Goal: Complete application form: Complete application form

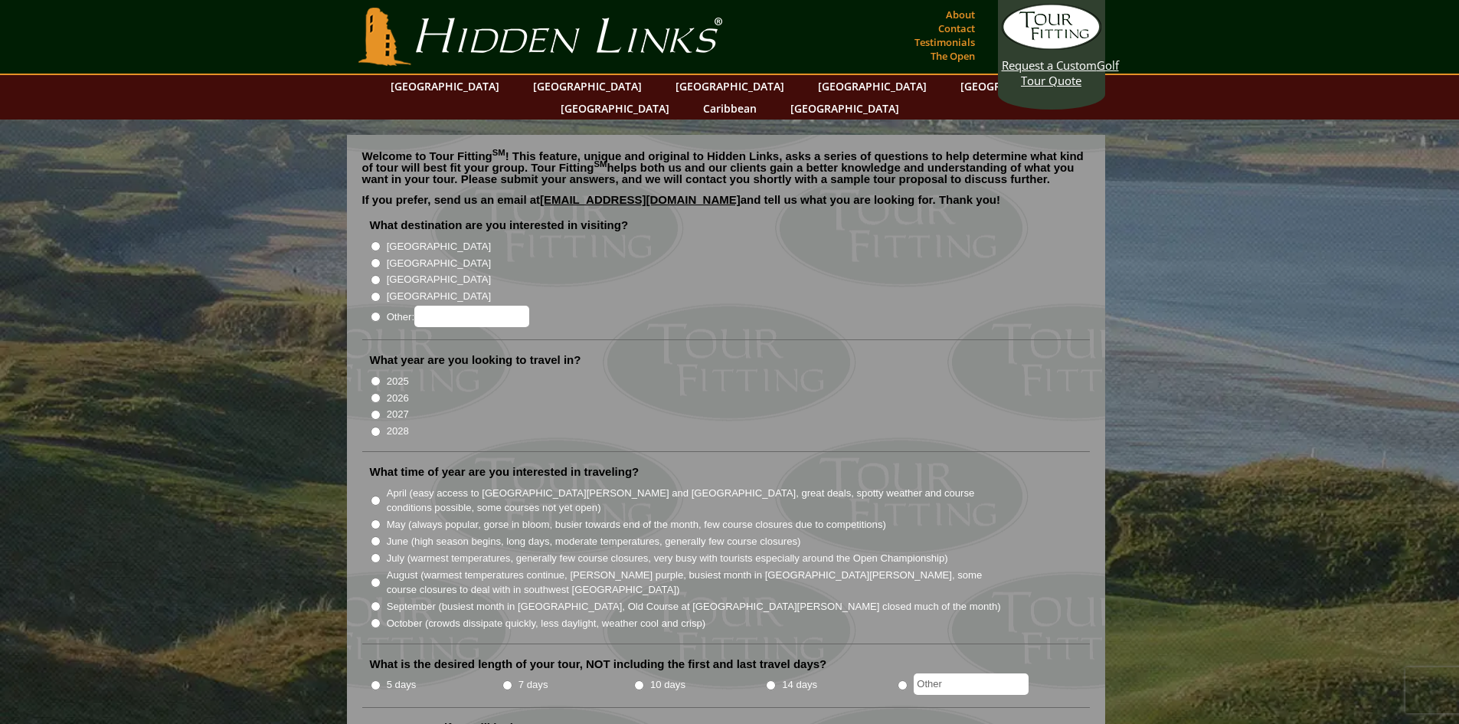
click at [390, 239] on label "[GEOGRAPHIC_DATA]" at bounding box center [439, 246] width 104 height 15
click at [381, 241] on input "[GEOGRAPHIC_DATA]" at bounding box center [376, 246] width 10 height 10
radio input "true"
click at [398, 390] on label "2026" at bounding box center [398, 397] width 22 height 15
click at [381, 393] on input "2026" at bounding box center [376, 398] width 10 height 10
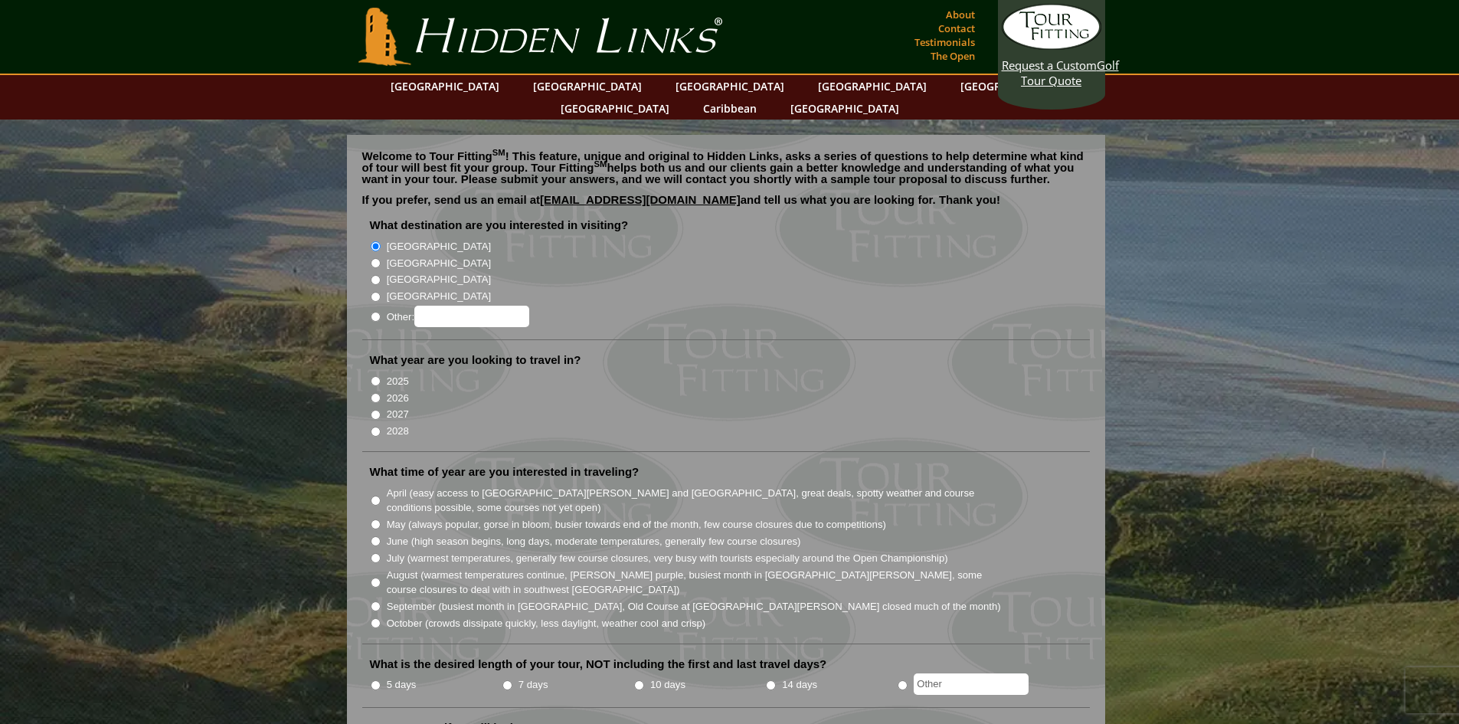
radio input "true"
click at [397, 423] on label "2028" at bounding box center [398, 430] width 22 height 15
click at [381, 426] on input "2028" at bounding box center [376, 431] width 10 height 10
radio input "true"
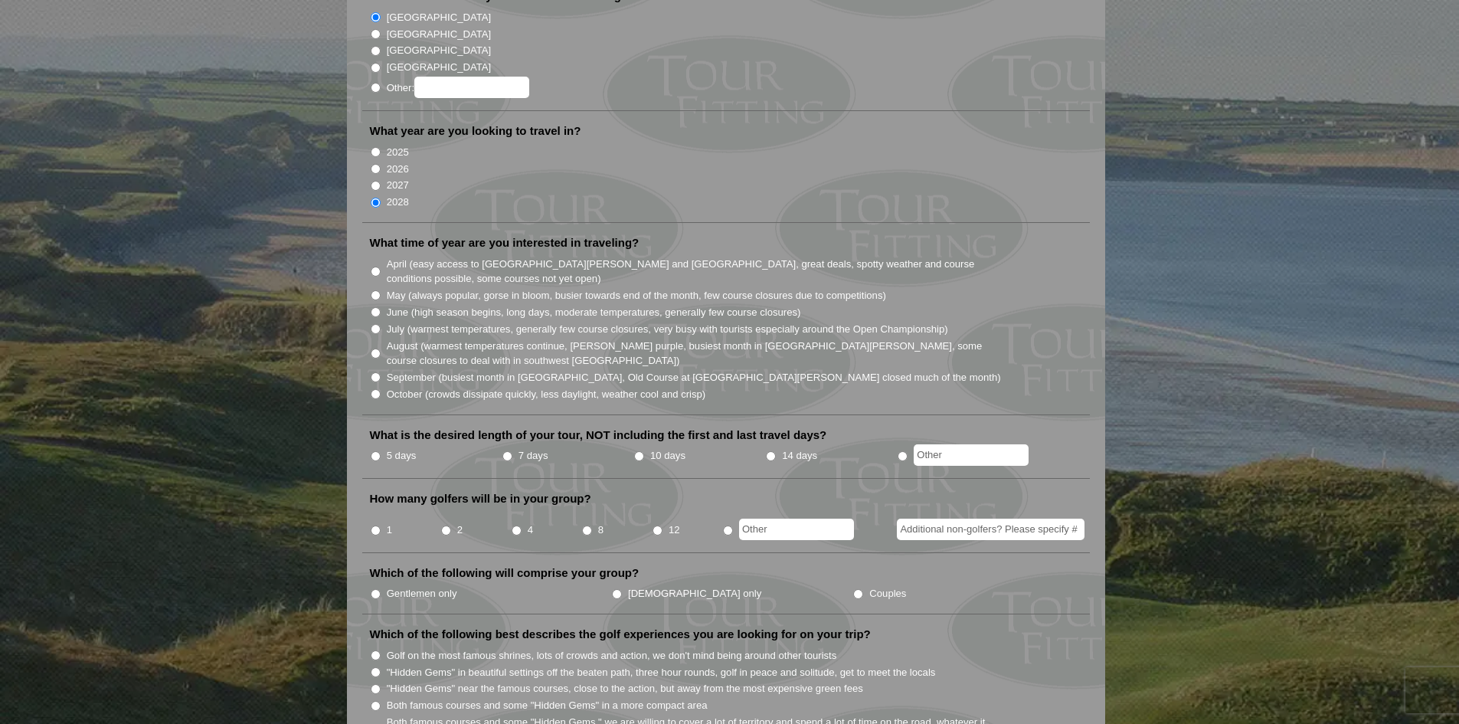
scroll to position [230, 0]
click at [598, 386] on label "October (crowds dissipate quickly, less daylight, weather cool and crisp)" at bounding box center [546, 393] width 319 height 15
click at [381, 388] on input "October (crowds dissipate quickly, less daylight, weather cool and crisp)" at bounding box center [376, 393] width 10 height 10
radio input "true"
click at [658, 447] on label "10 days" at bounding box center [667, 454] width 35 height 15
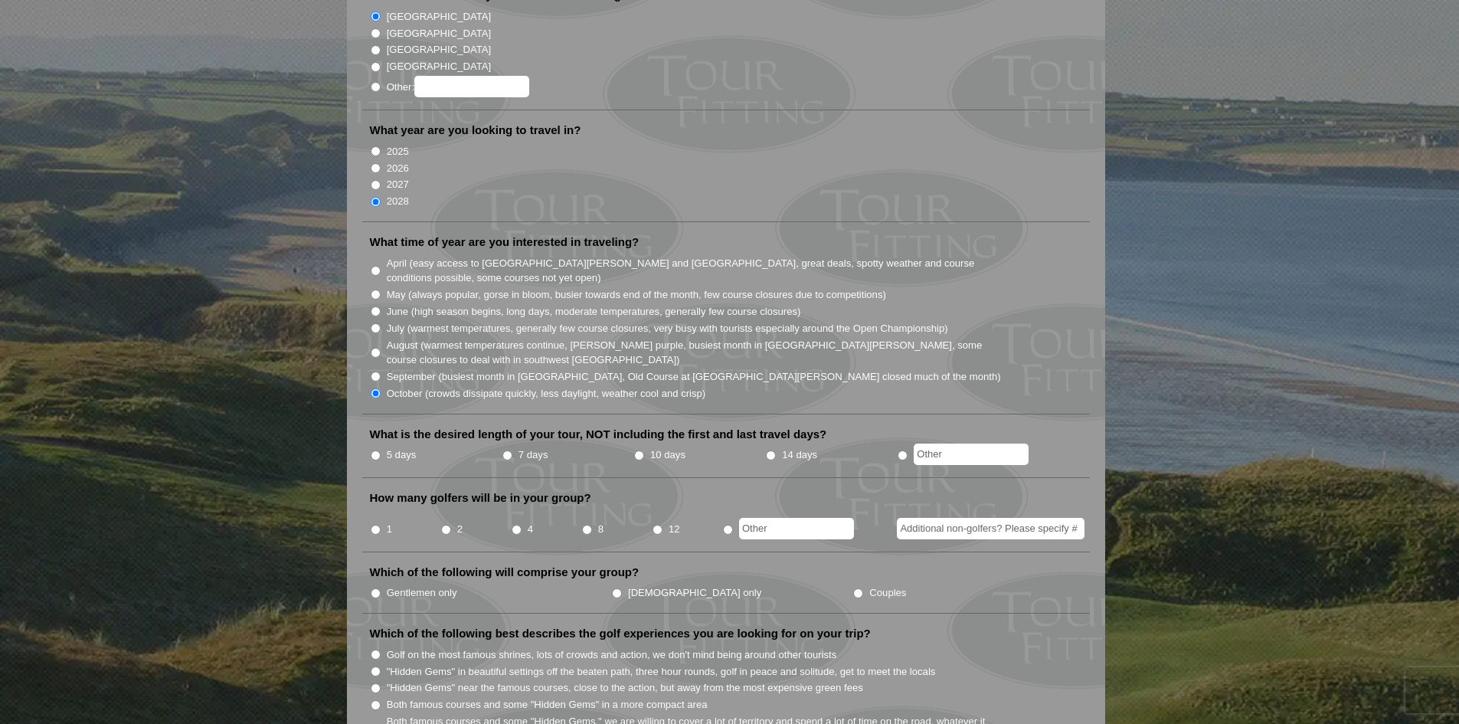
click at [644, 450] on input "10 days" at bounding box center [639, 455] width 10 height 10
radio input "true"
click at [785, 447] on label "14 days" at bounding box center [799, 454] width 35 height 15
click at [776, 450] on input "14 days" at bounding box center [771, 455] width 10 height 10
radio input "true"
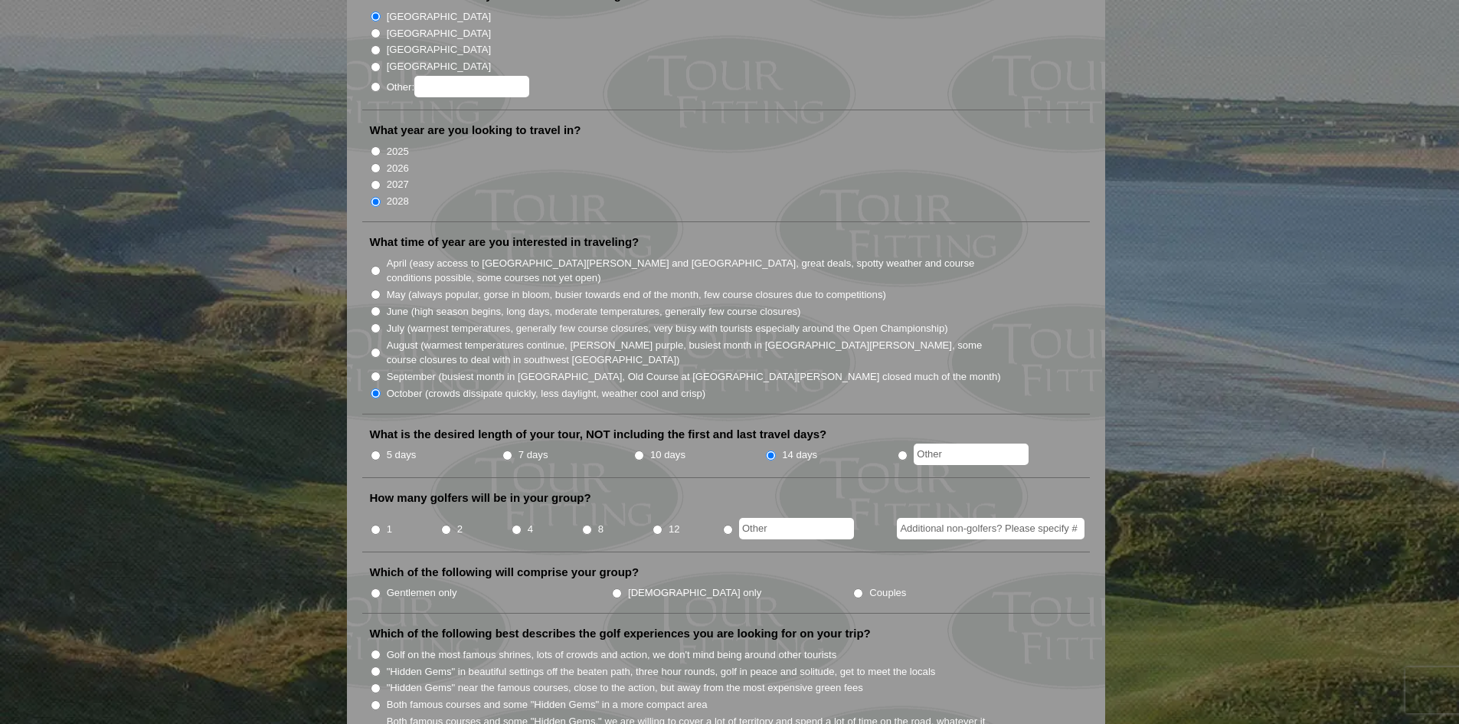
click at [455, 509] on li "2" at bounding box center [475, 524] width 70 height 30
click at [448, 524] on input "2" at bounding box center [446, 529] width 10 height 10
radio input "true"
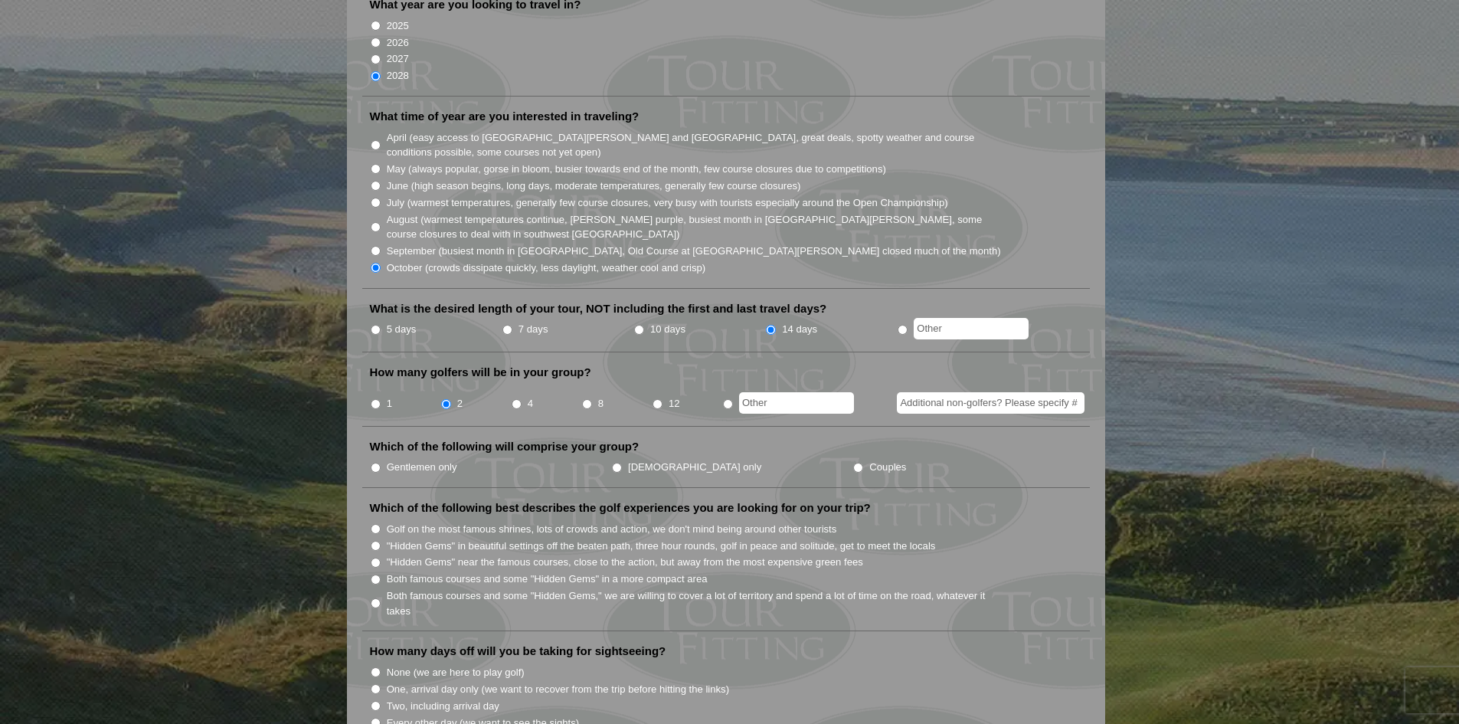
scroll to position [383, 0]
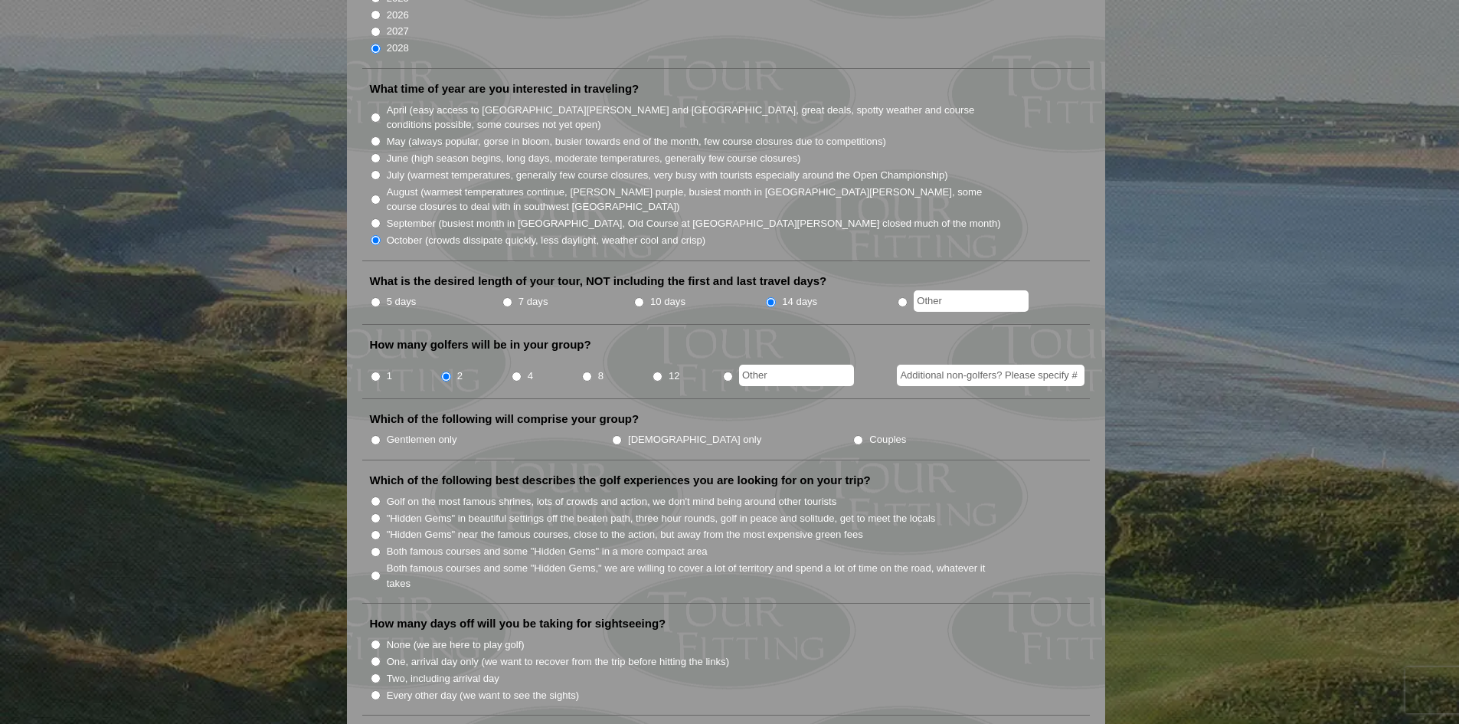
click at [582, 371] on input "8" at bounding box center [587, 376] width 10 height 10
radio input "true"
click at [446, 432] on label "Gentlemen only" at bounding box center [422, 439] width 70 height 15
click at [381, 435] on input "Gentlemen only" at bounding box center [376, 440] width 10 height 10
radio input "true"
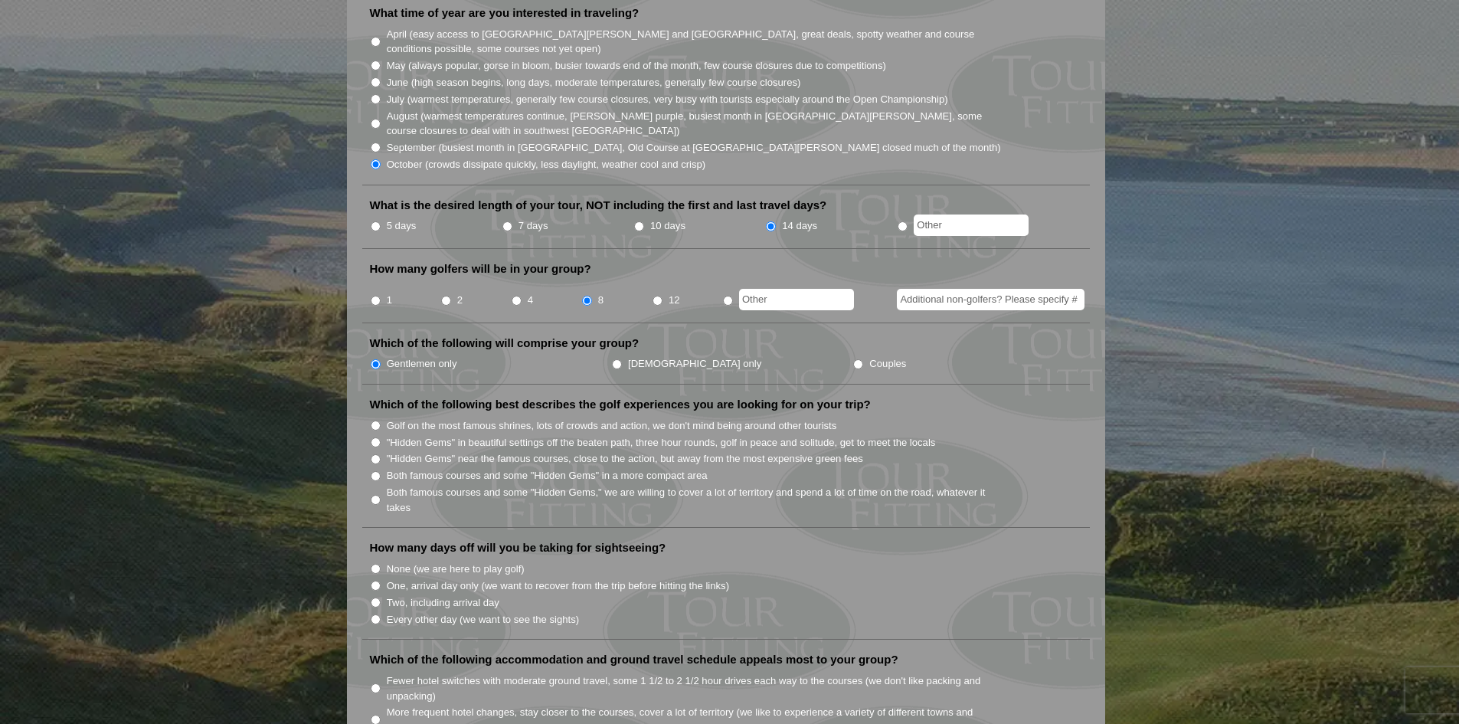
scroll to position [459, 0]
click at [887, 434] on label ""Hidden Gems" in beautiful settings off the beaten path, three hour rounds, gol…" at bounding box center [661, 441] width 549 height 15
click at [381, 436] on input ""Hidden Gems" in beautiful settings off the beaten path, three hour rounds, gol…" at bounding box center [376, 441] width 10 height 10
radio input "true"
click at [835, 450] on label ""Hidden Gems" near the famous courses, close to the action, but away from the m…" at bounding box center [625, 457] width 476 height 15
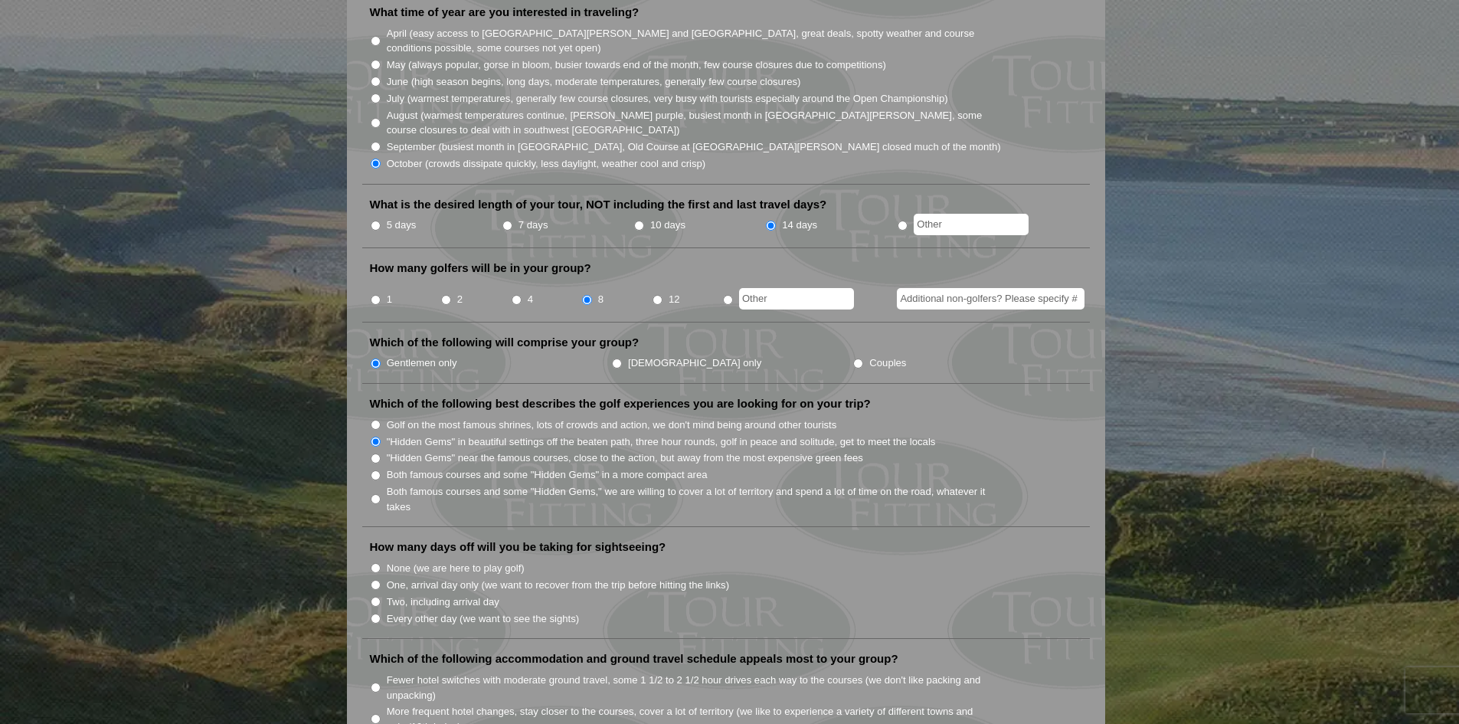
click at [381, 453] on input ""Hidden Gems" near the famous courses, close to the action, but away from the m…" at bounding box center [376, 458] width 10 height 10
radio input "true"
drag, startPoint x: 809, startPoint y: 483, endPoint x: 632, endPoint y: 451, distance: 179.8
click at [632, 467] on label "Both famous courses and some "Hidden Gems" in a more compact area" at bounding box center [547, 474] width 321 height 15
click at [381, 470] on input "Both famous courses and some "Hidden Gems" in a more compact area" at bounding box center [376, 475] width 10 height 10
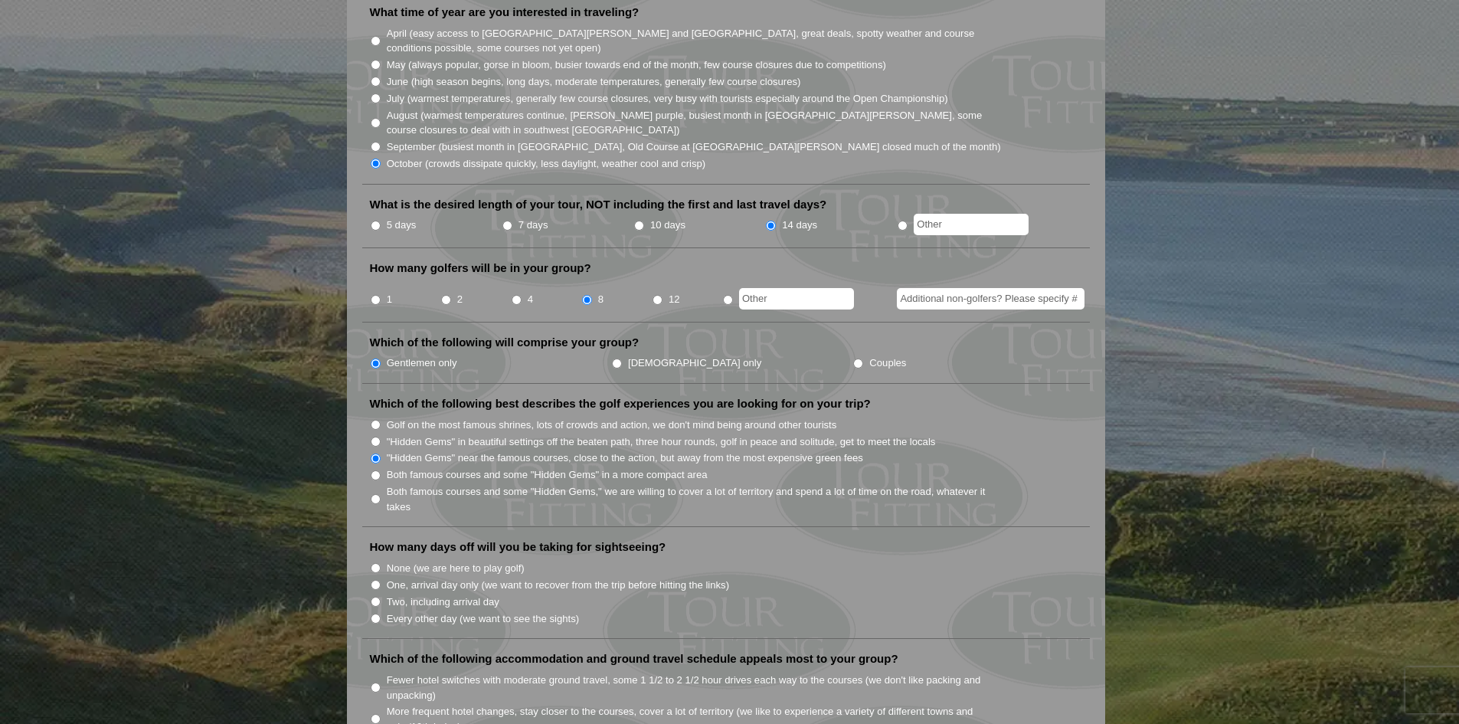
radio input "true"
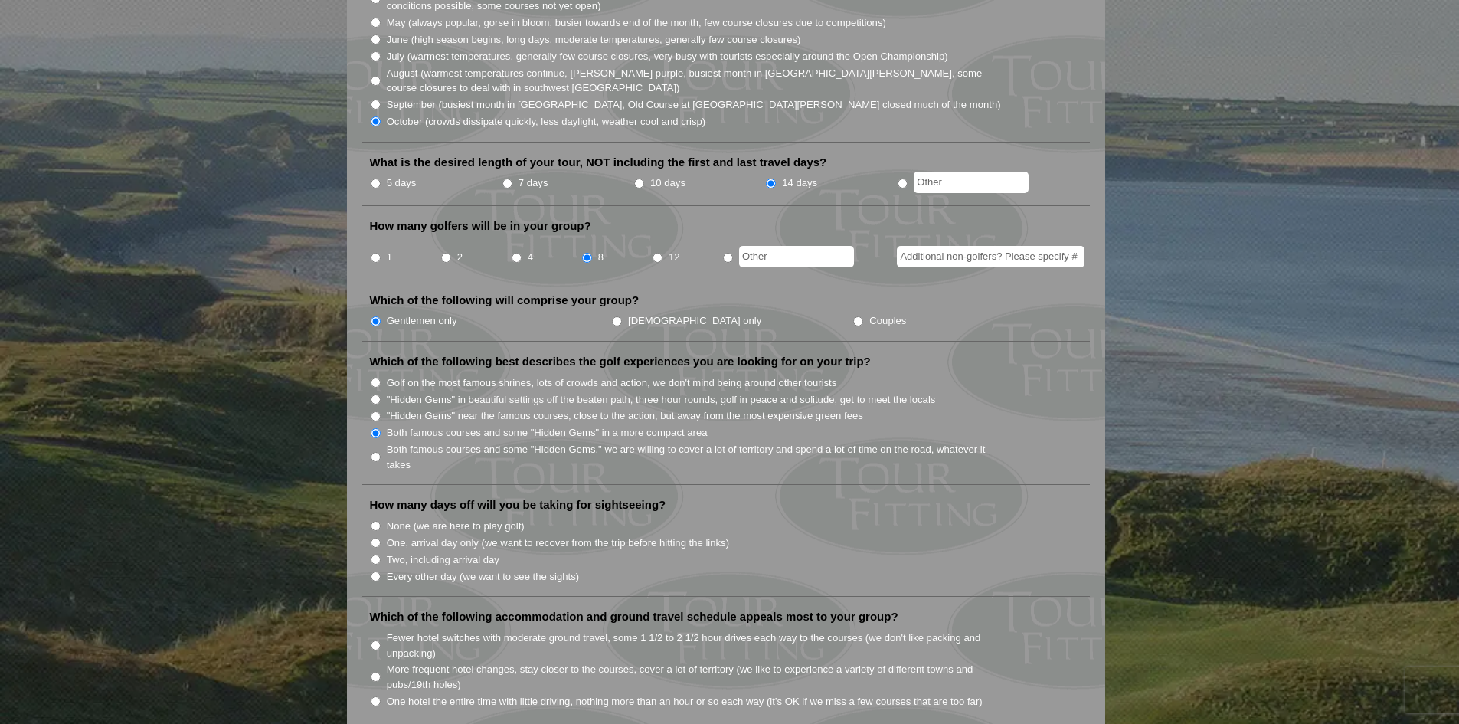
scroll to position [536, 0]
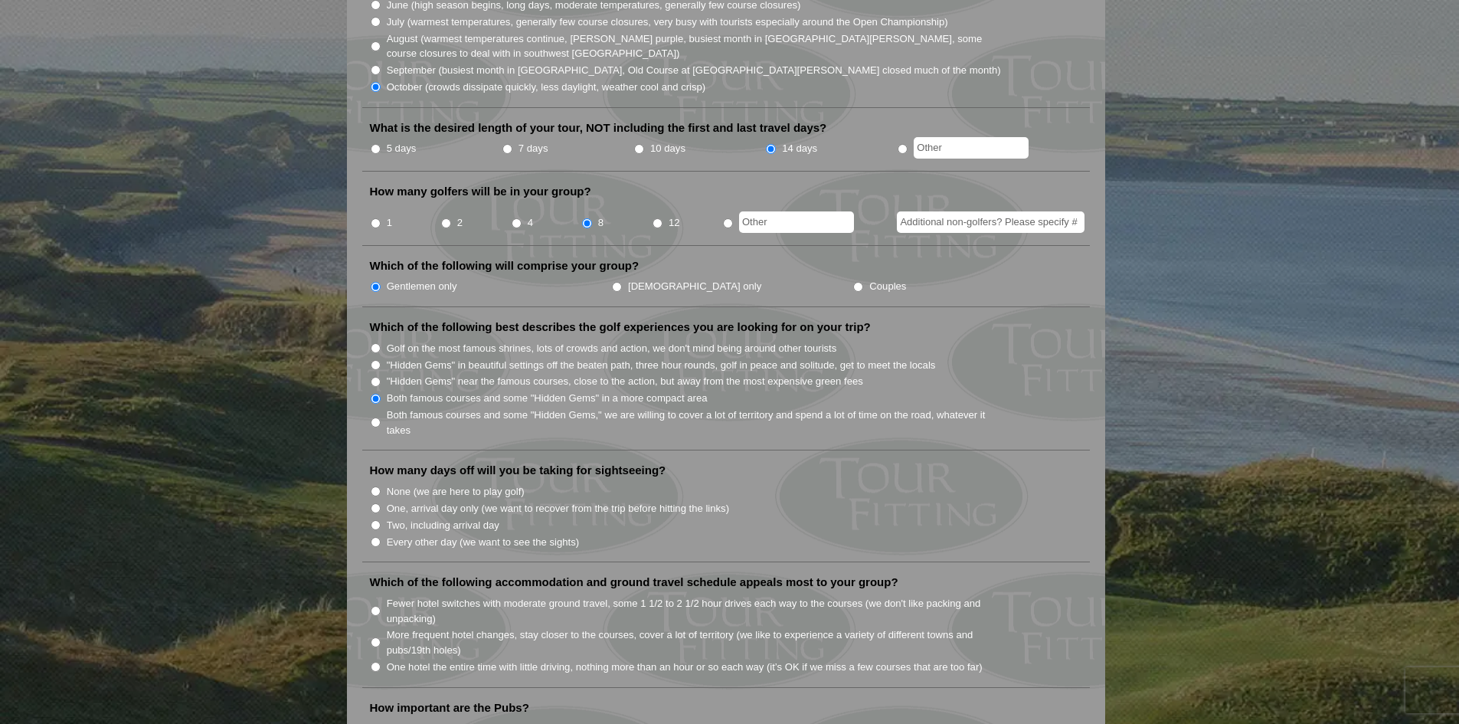
click at [416, 534] on label "Every other day (we want to see the sights)" at bounding box center [483, 541] width 192 height 15
click at [381, 537] on input "Every other day (we want to see the sights)" at bounding box center [376, 542] width 10 height 10
radio input "true"
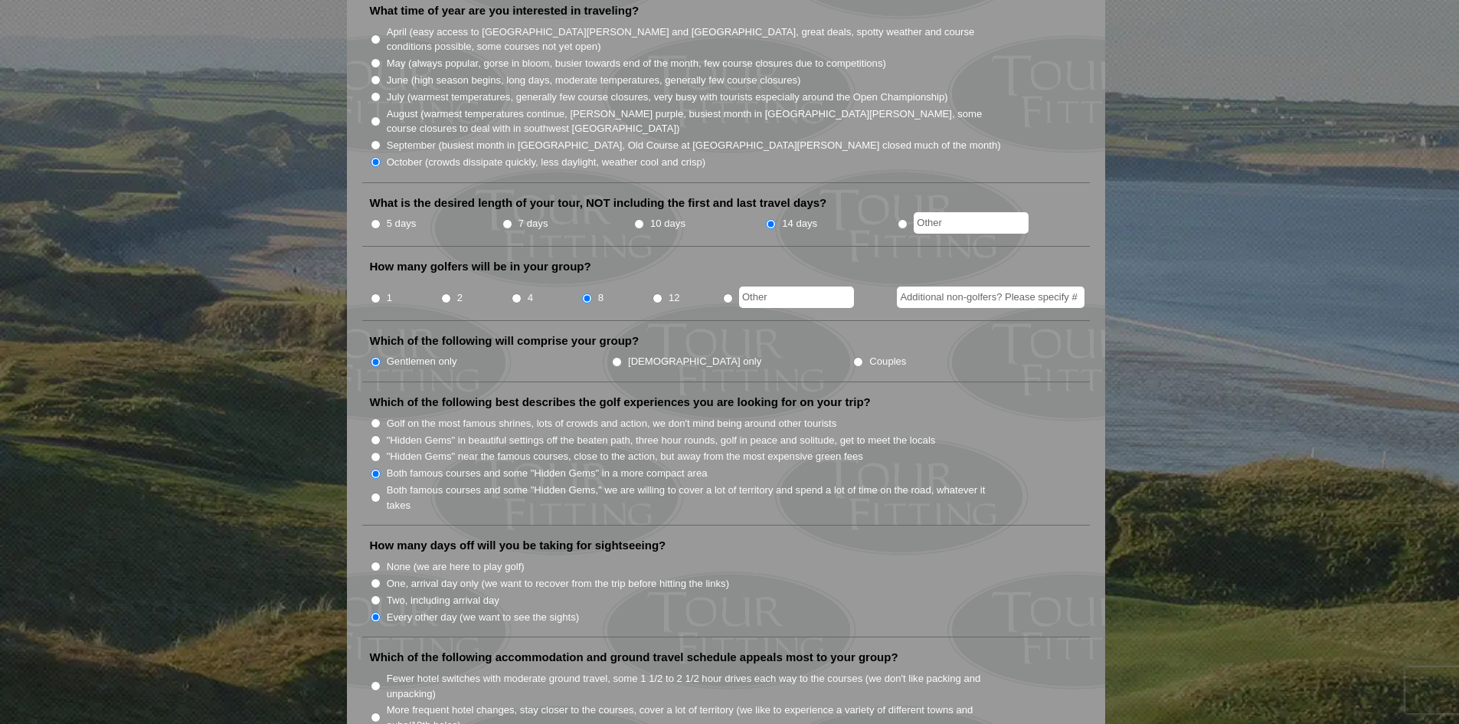
scroll to position [459, 0]
click at [655, 217] on label "10 days" at bounding box center [667, 224] width 35 height 15
click at [644, 221] on input "10 days" at bounding box center [639, 226] width 10 height 10
radio input "true"
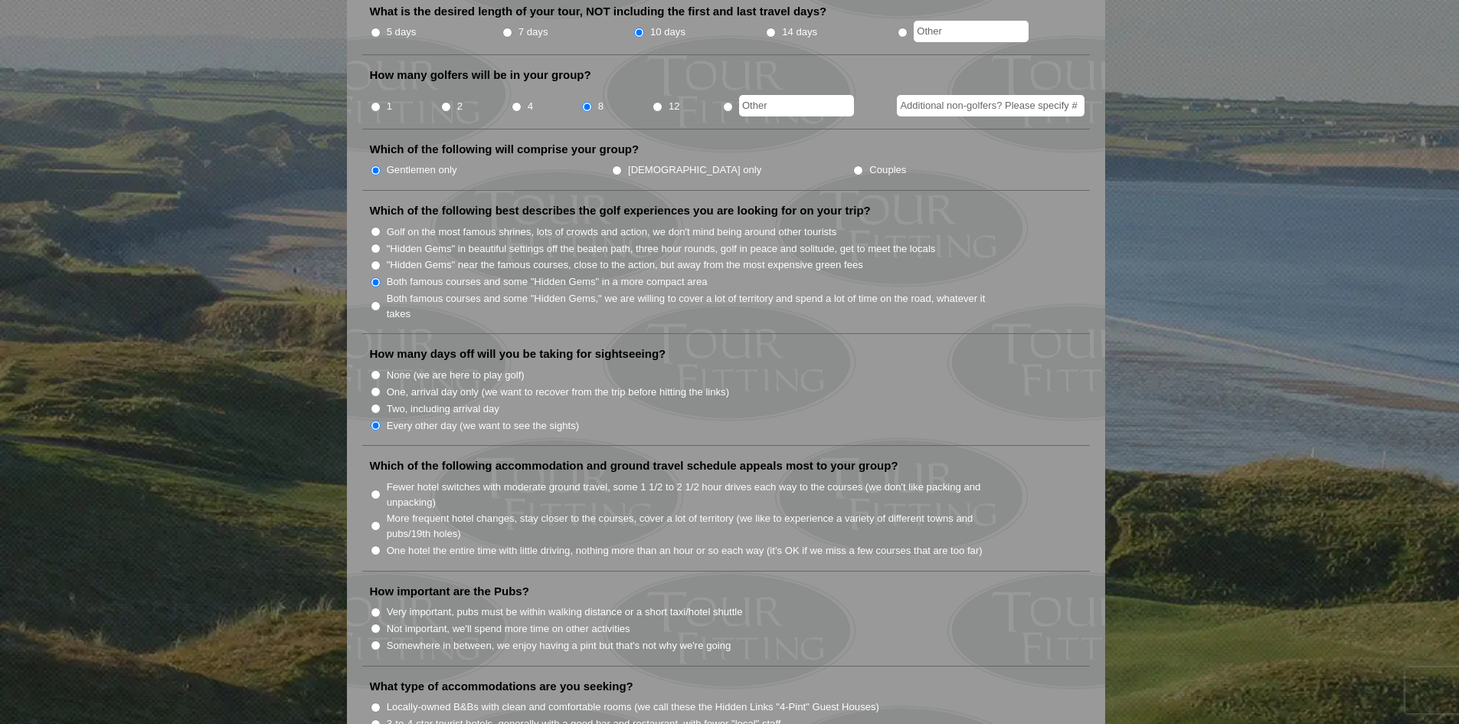
scroll to position [689, 0]
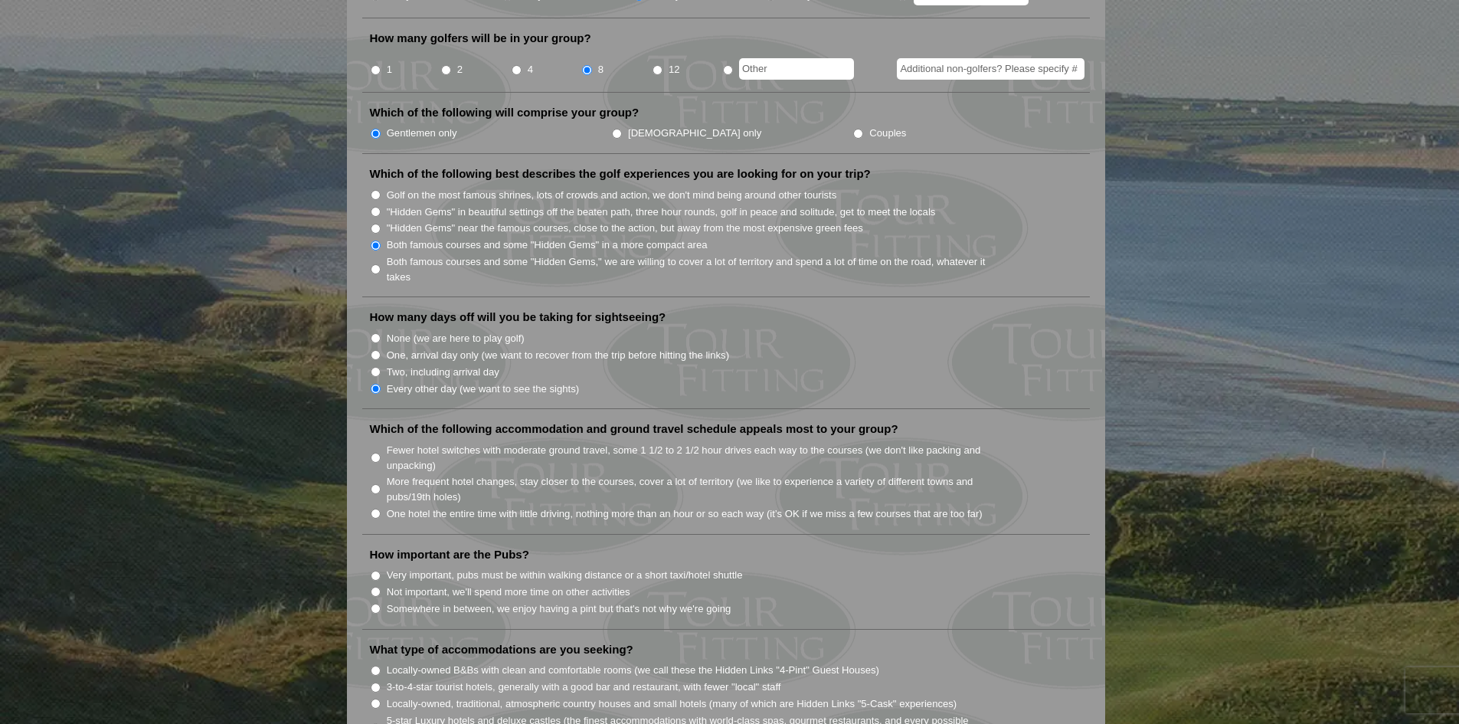
click at [831, 474] on label "More frequent hotel changes, stay closer to the courses, cover a lot of territo…" at bounding box center [695, 489] width 616 height 30
click at [381, 484] on input "More frequent hotel changes, stay closer to the courses, cover a lot of territo…" at bounding box center [376, 489] width 10 height 10
radio input "true"
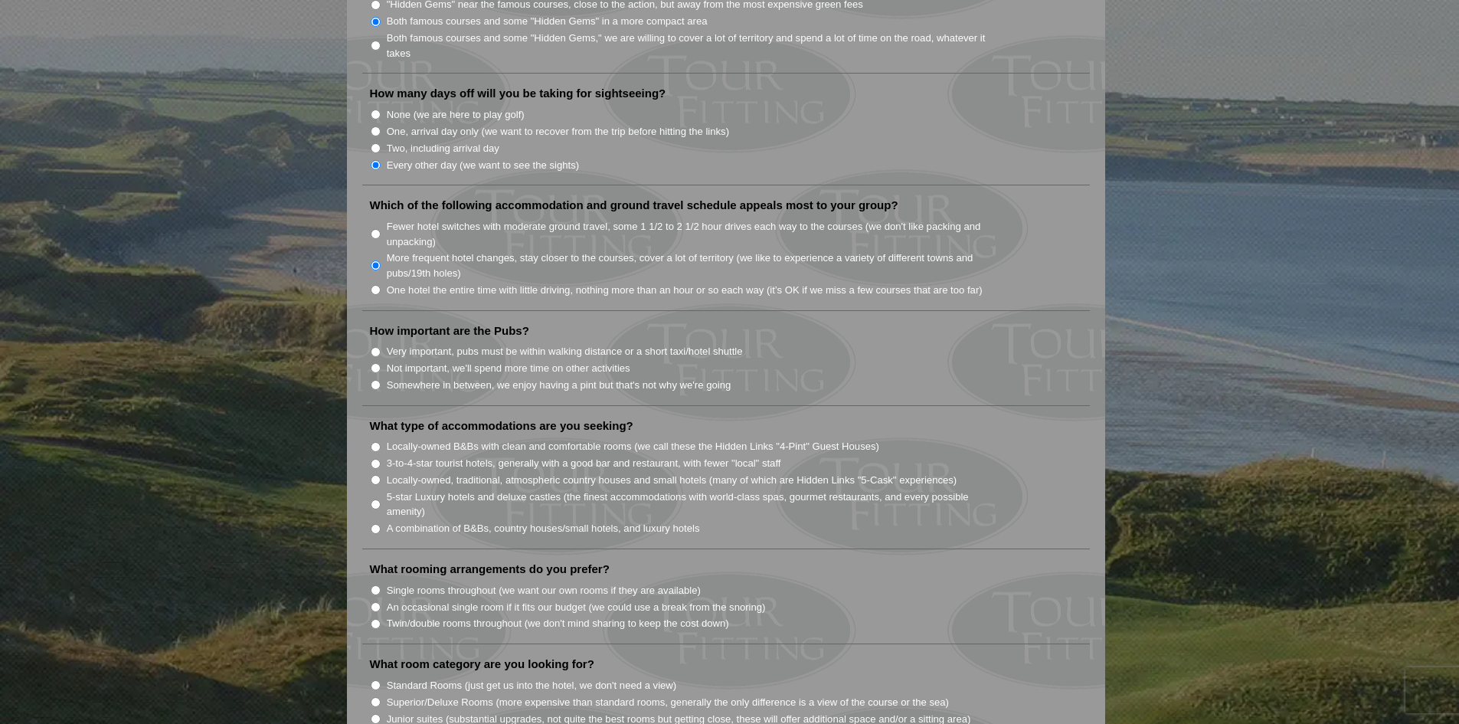
scroll to position [919, 0]
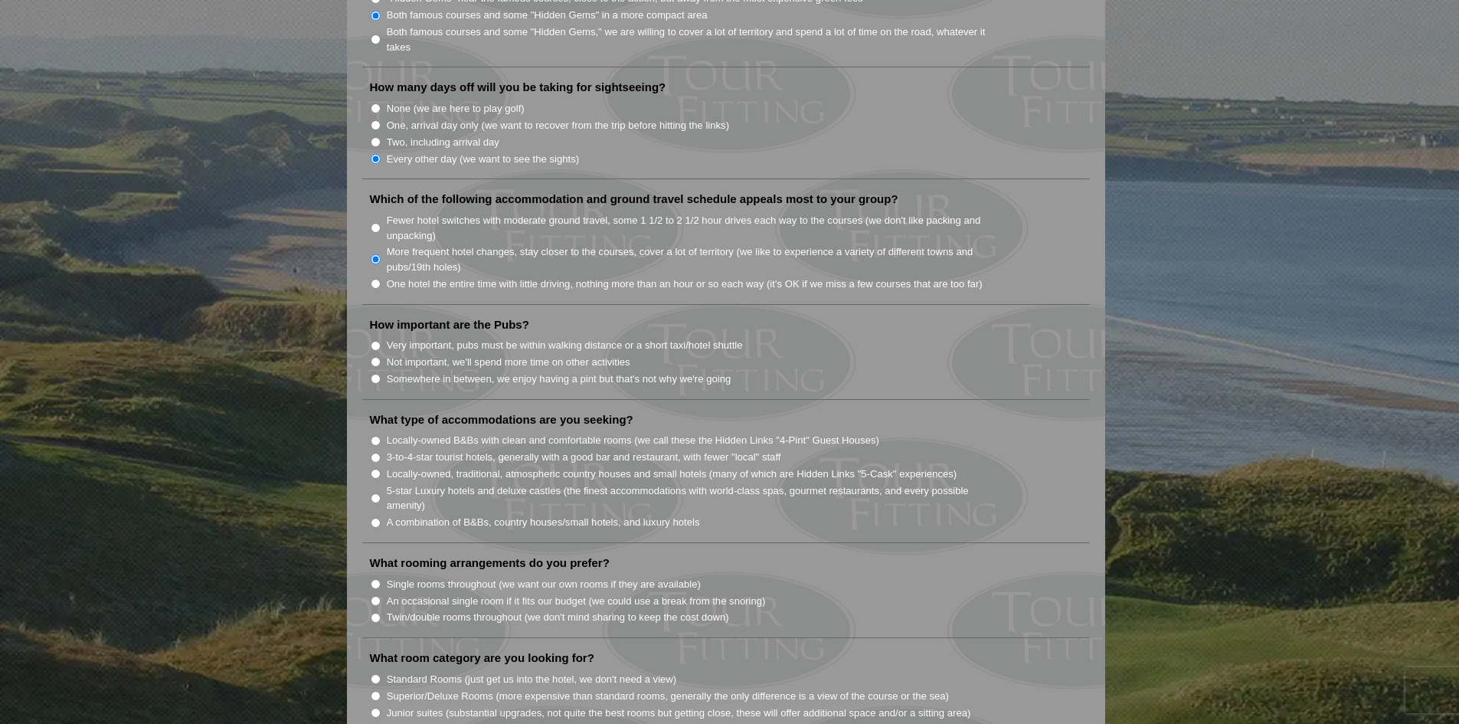
click at [490, 338] on label "Very important, pubs must be within walking distance or a short taxi/hotel shut…" at bounding box center [565, 345] width 356 height 15
click at [381, 341] on input "Very important, pubs must be within walking distance or a short taxi/hotel shut…" at bounding box center [376, 346] width 10 height 10
radio input "true"
click at [646, 466] on label "Locally-owned, traditional, atmospheric country houses and small hotels (many o…" at bounding box center [672, 473] width 570 height 15
click at [381, 469] on input "Locally-owned, traditional, atmospheric country houses and small hotels (many o…" at bounding box center [376, 474] width 10 height 10
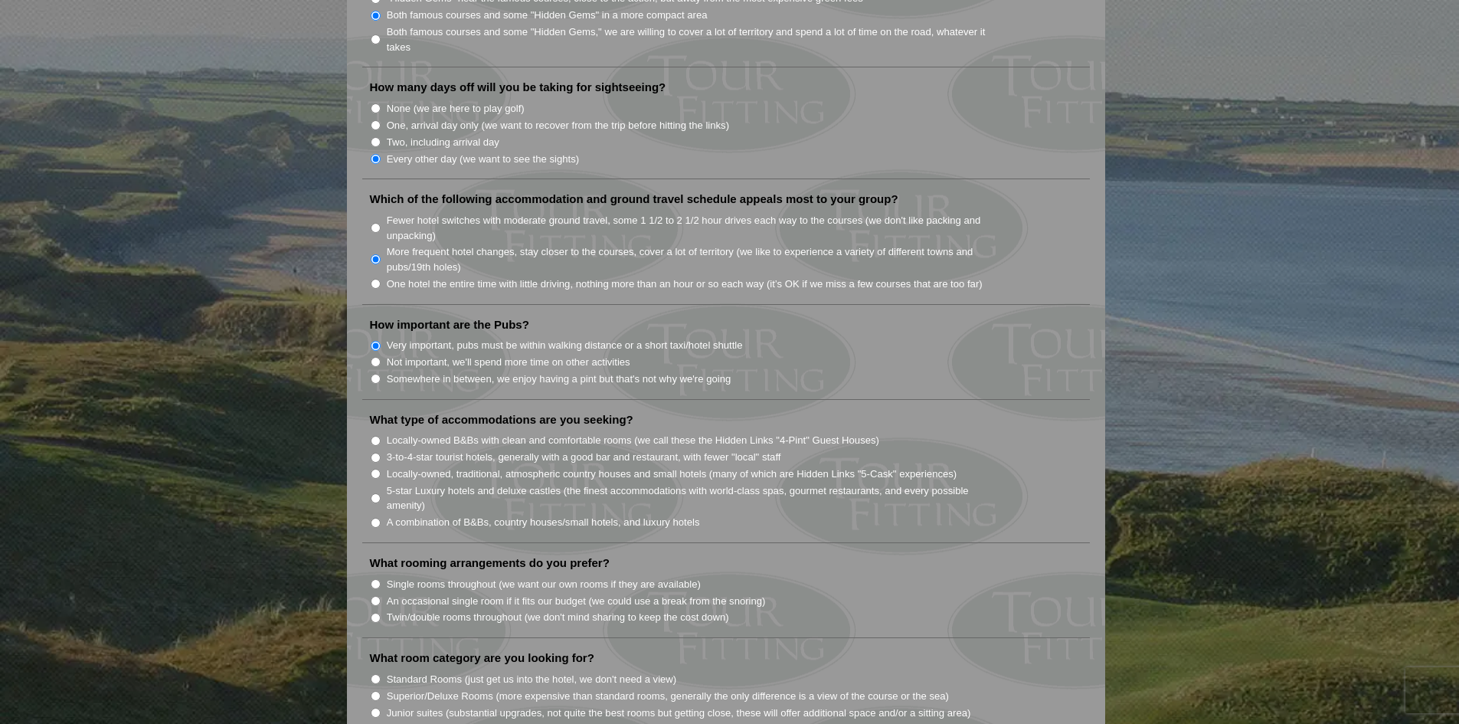
radio input "true"
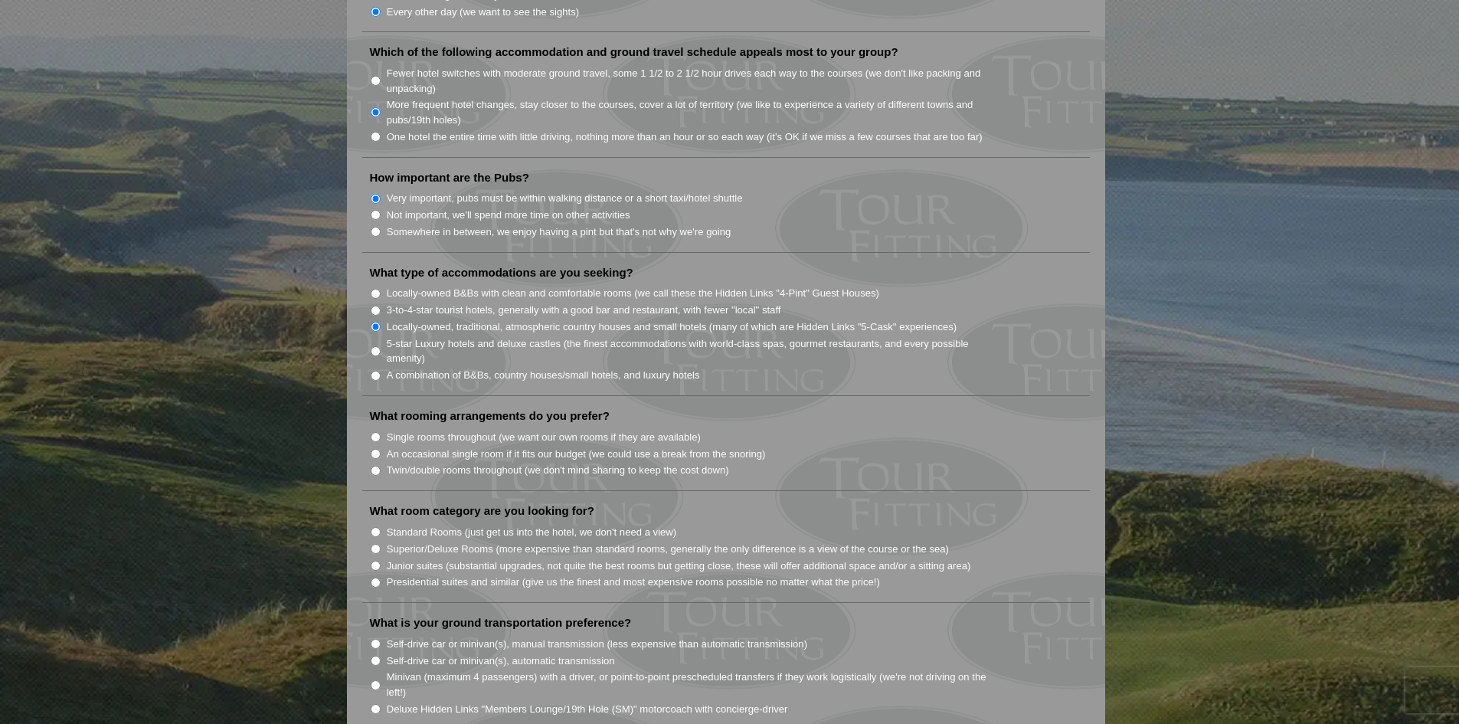
scroll to position [1072, 0]
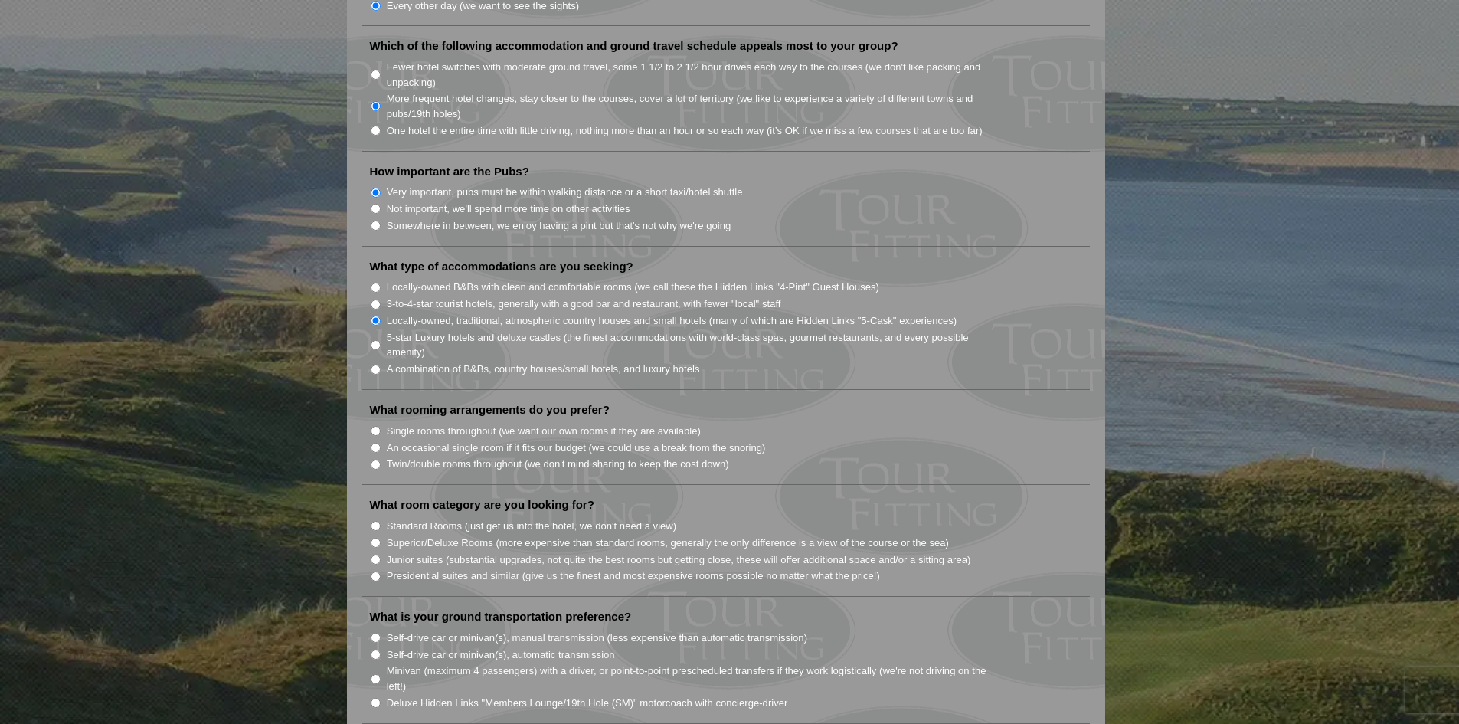
click at [685, 456] on label "Twin/double rooms throughout (we don't mind sharing to keep the cost down)" at bounding box center [558, 463] width 342 height 15
click at [381, 459] on input "Twin/double rooms throughout (we don't mind sharing to keep the cost down)" at bounding box center [376, 464] width 10 height 10
radio input "true"
click at [697, 552] on label "Junior suites (substantial upgrades, not quite the best rooms but getting close…" at bounding box center [679, 559] width 584 height 15
click at [381, 554] on input "Junior suites (substantial upgrades, not quite the best rooms but getting close…" at bounding box center [376, 559] width 10 height 10
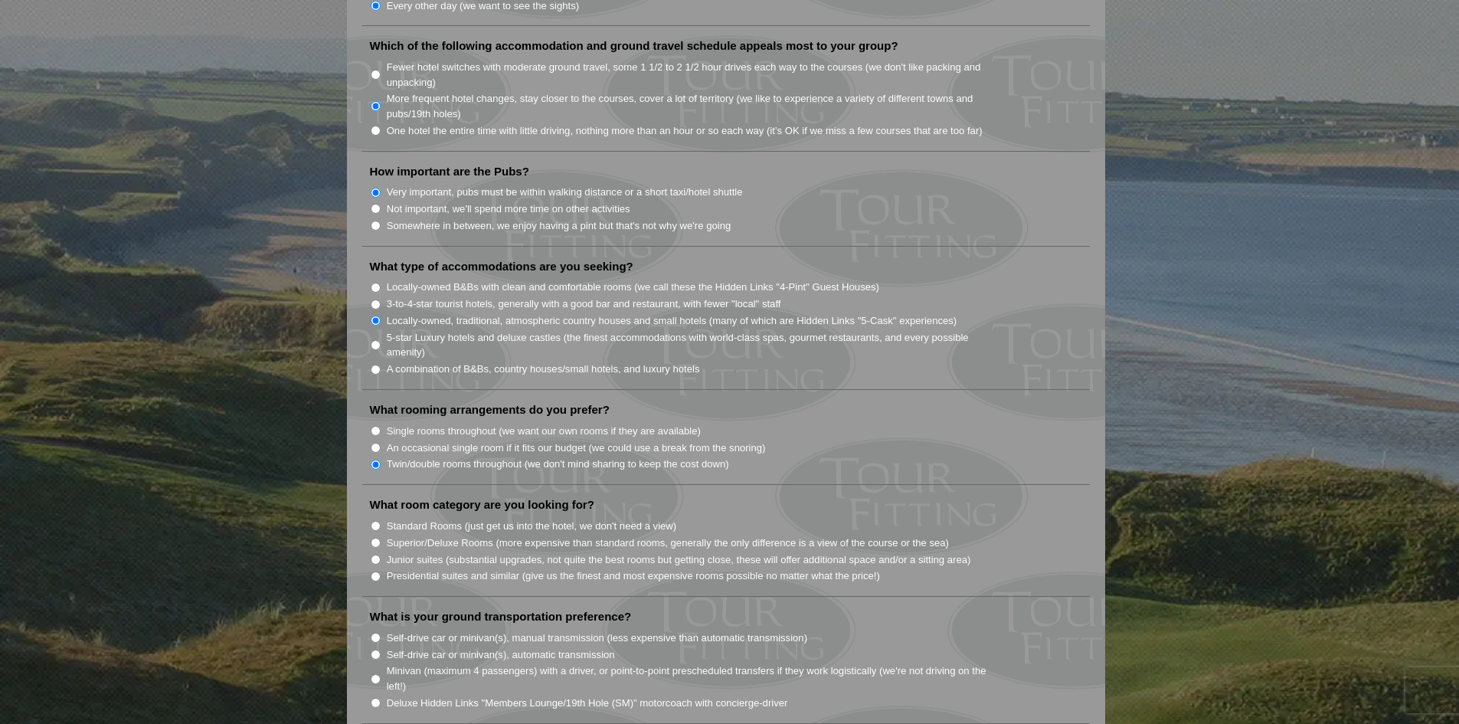
radio input "true"
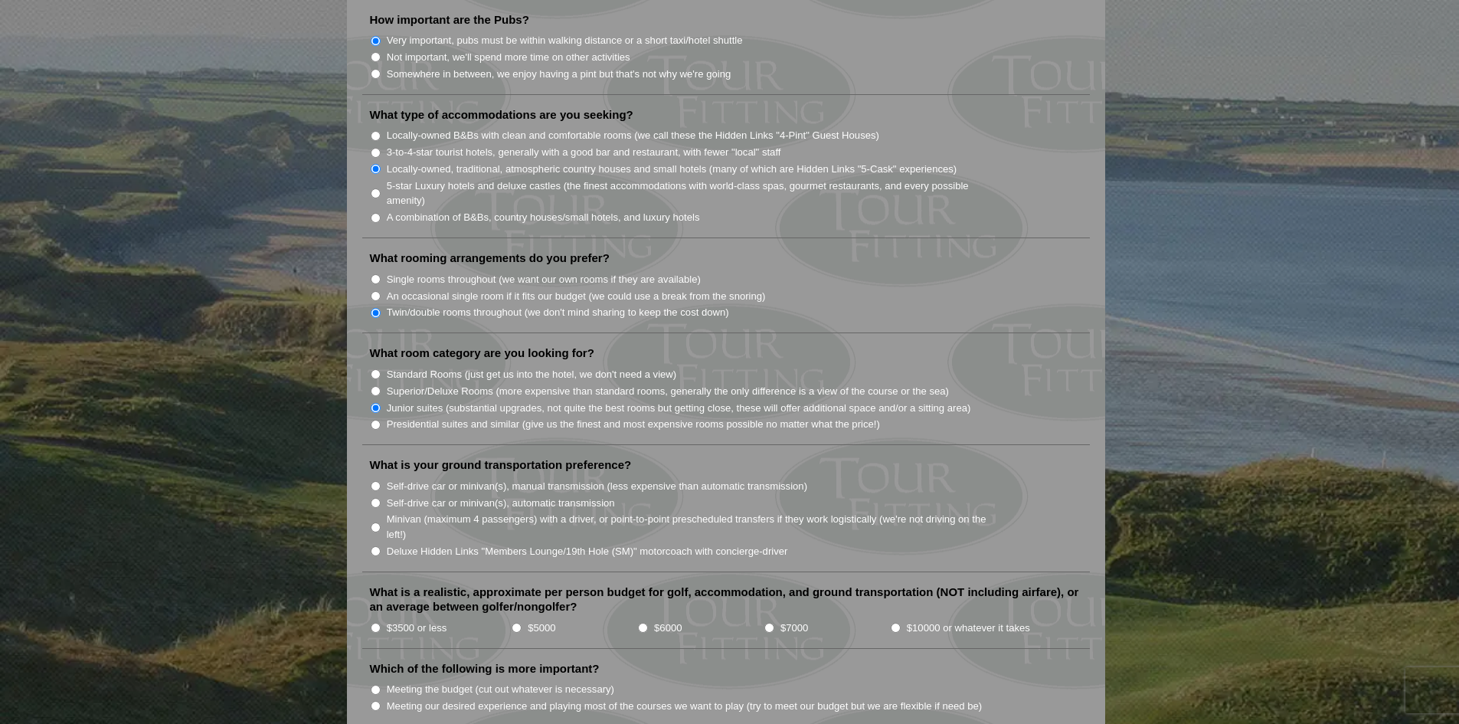
scroll to position [1225, 0]
click at [626, 477] on label "Self-drive car or minivan(s), manual transmission (less expensive than automati…" at bounding box center [597, 484] width 420 height 15
click at [381, 479] on input "Self-drive car or minivan(s), manual transmission (less expensive than automati…" at bounding box center [376, 484] width 10 height 10
radio input "true"
click at [395, 619] on label "$3500 or less" at bounding box center [417, 626] width 60 height 15
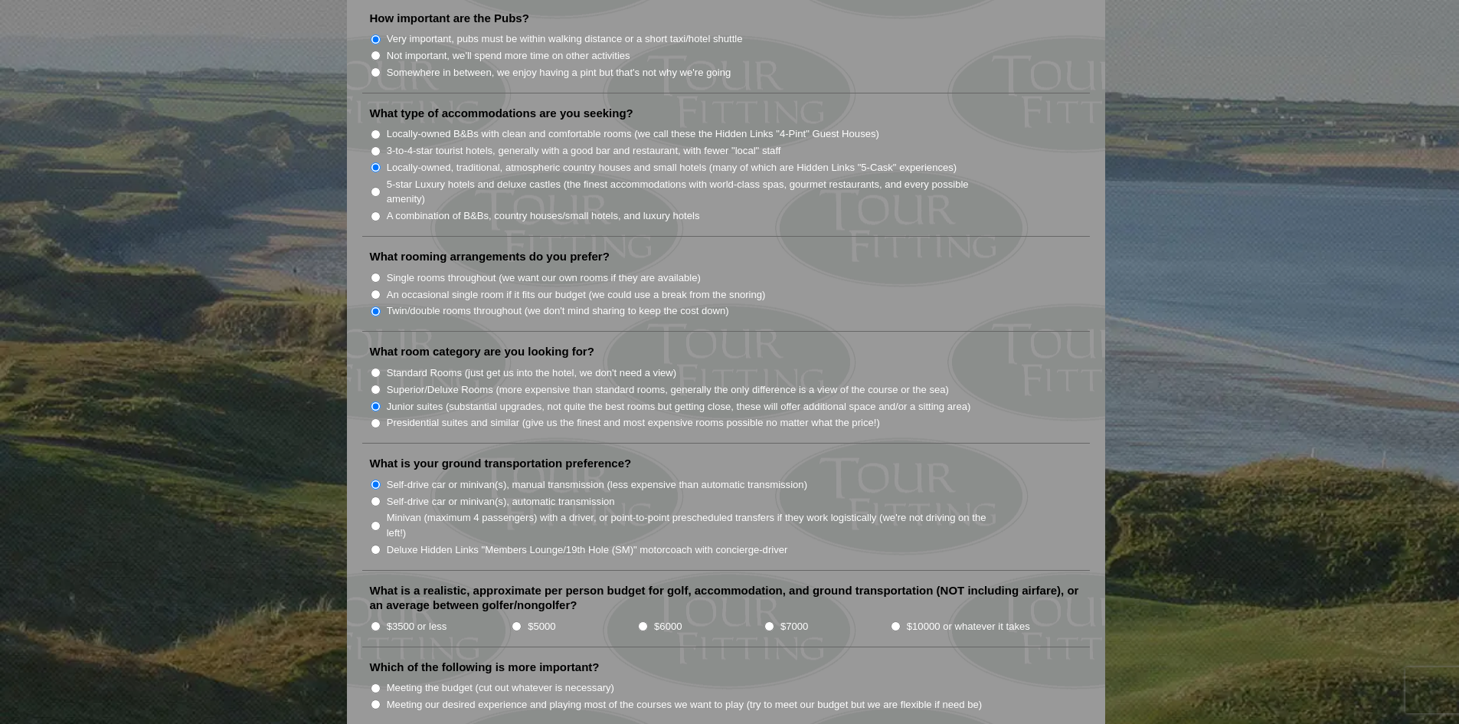
click at [381, 621] on input "$3500 or less" at bounding box center [376, 626] width 10 height 10
radio input "true"
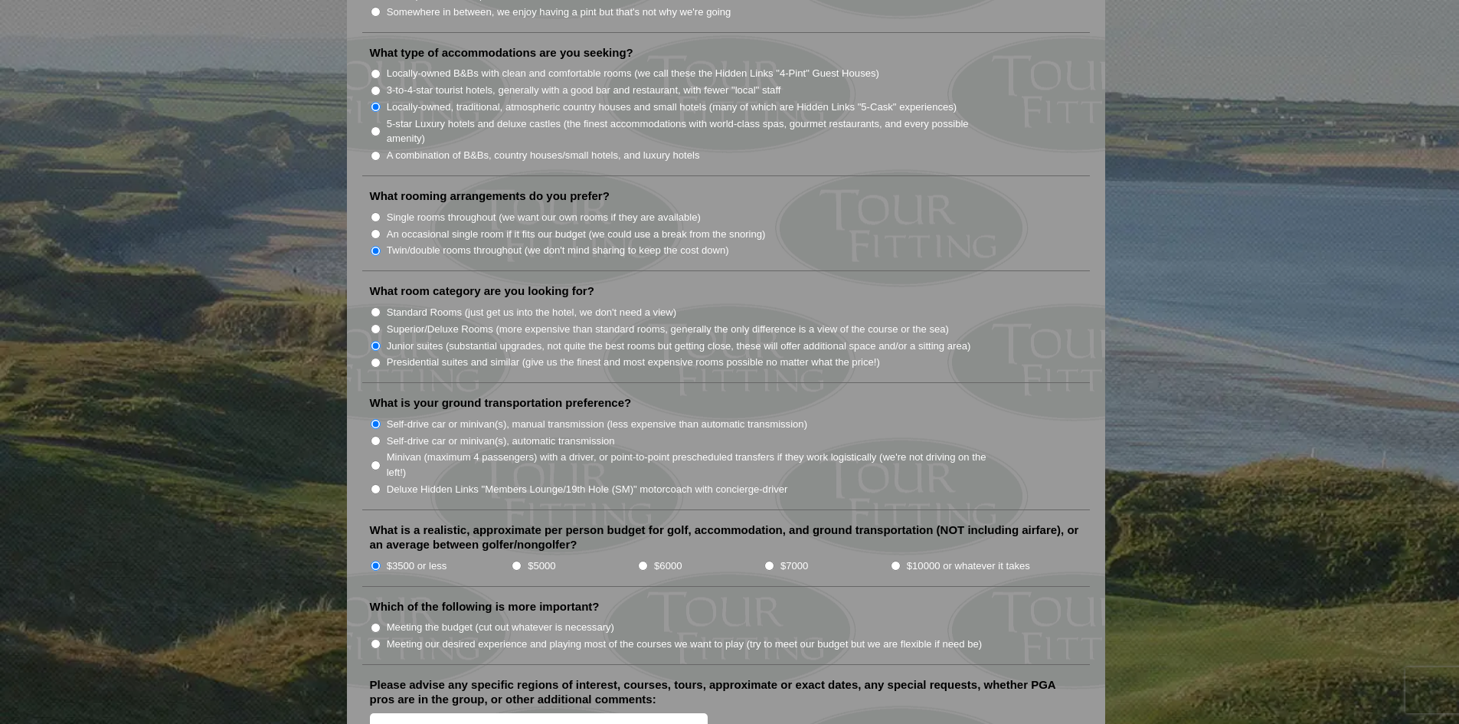
scroll to position [1378, 0]
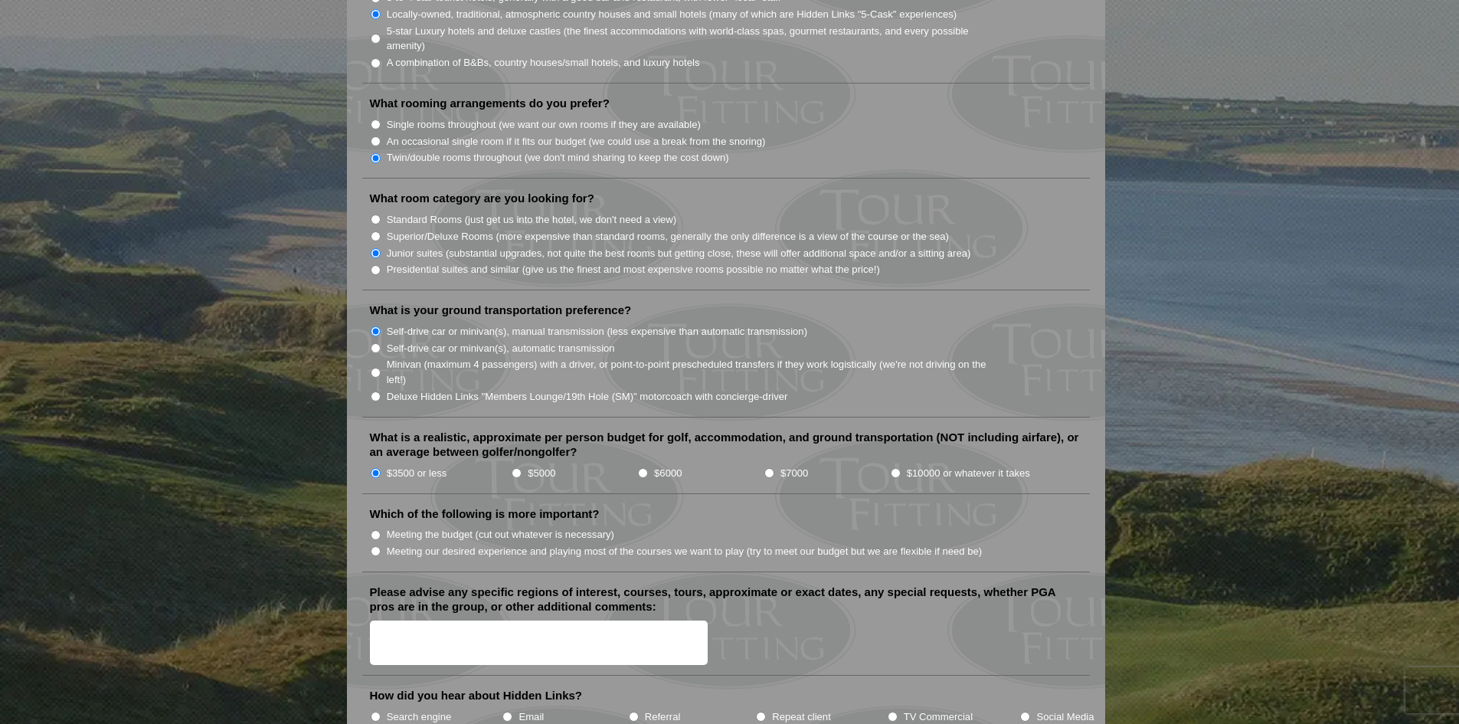
click at [688, 544] on label "Meeting our desired experience and playing most of the courses we want to play …" at bounding box center [685, 551] width 596 height 15
click at [381, 546] on input "Meeting our desired experience and playing most of the courses we want to play …" at bounding box center [376, 551] width 10 height 10
radio input "true"
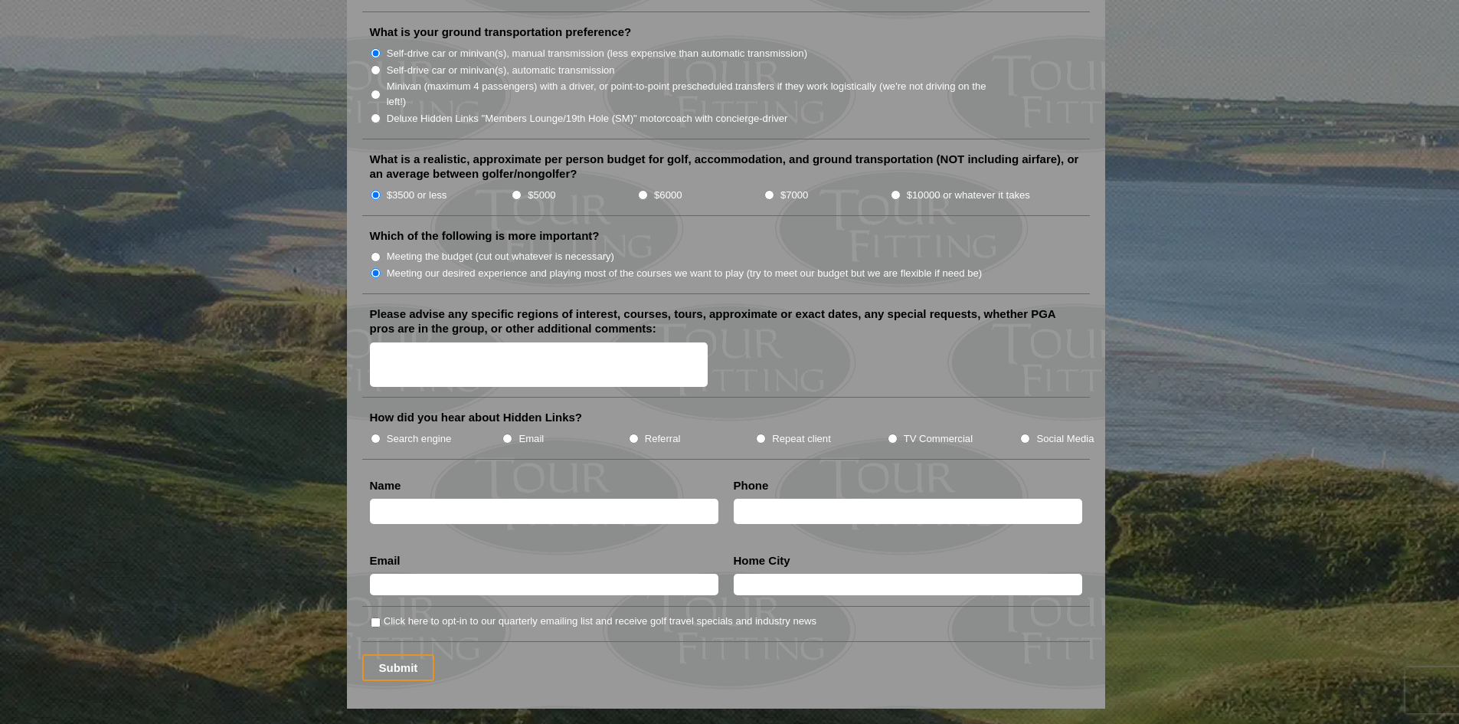
scroll to position [1684, 0]
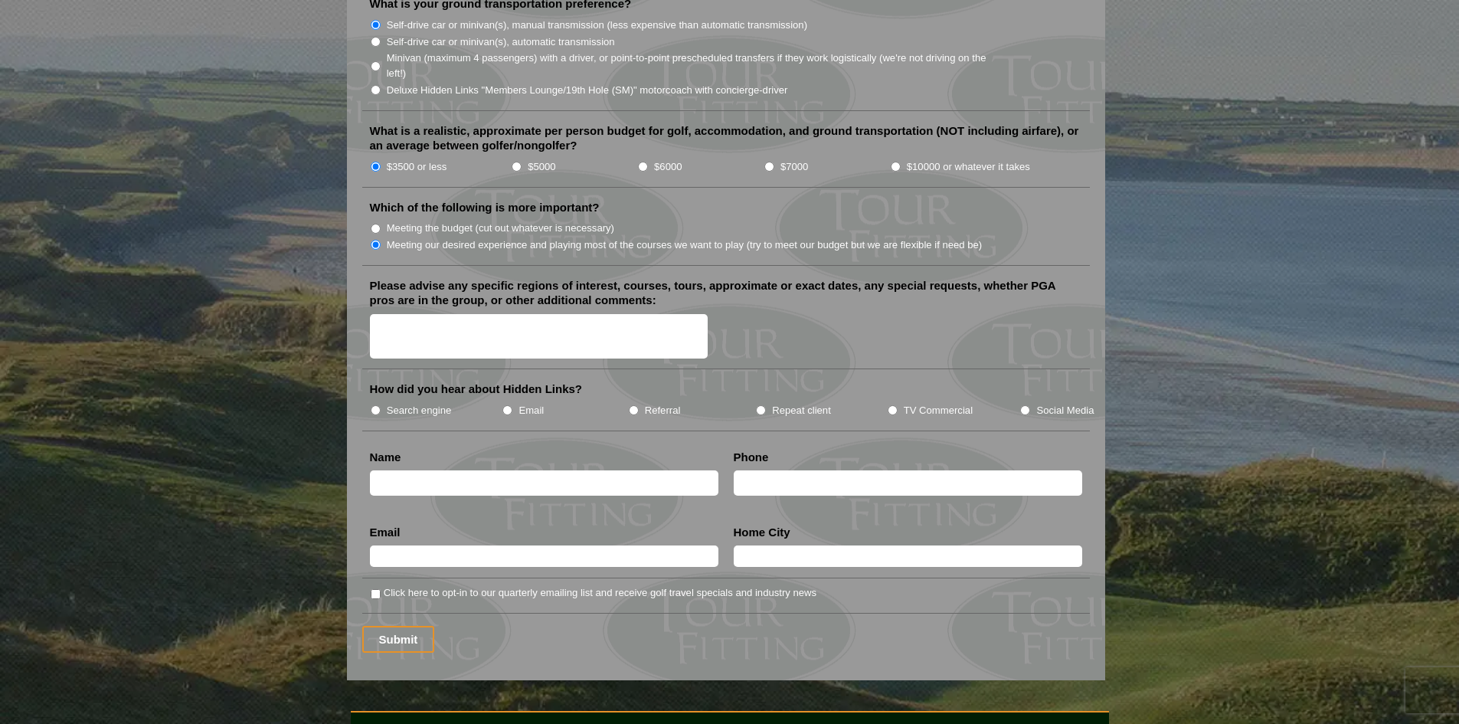
click at [439, 403] on label "Search engine" at bounding box center [419, 410] width 65 height 15
click at [381, 405] on input "Search engine" at bounding box center [376, 410] width 10 height 10
radio input "true"
click at [609, 470] on input "text" at bounding box center [544, 482] width 348 height 25
type input "[PERSON_NAME]"
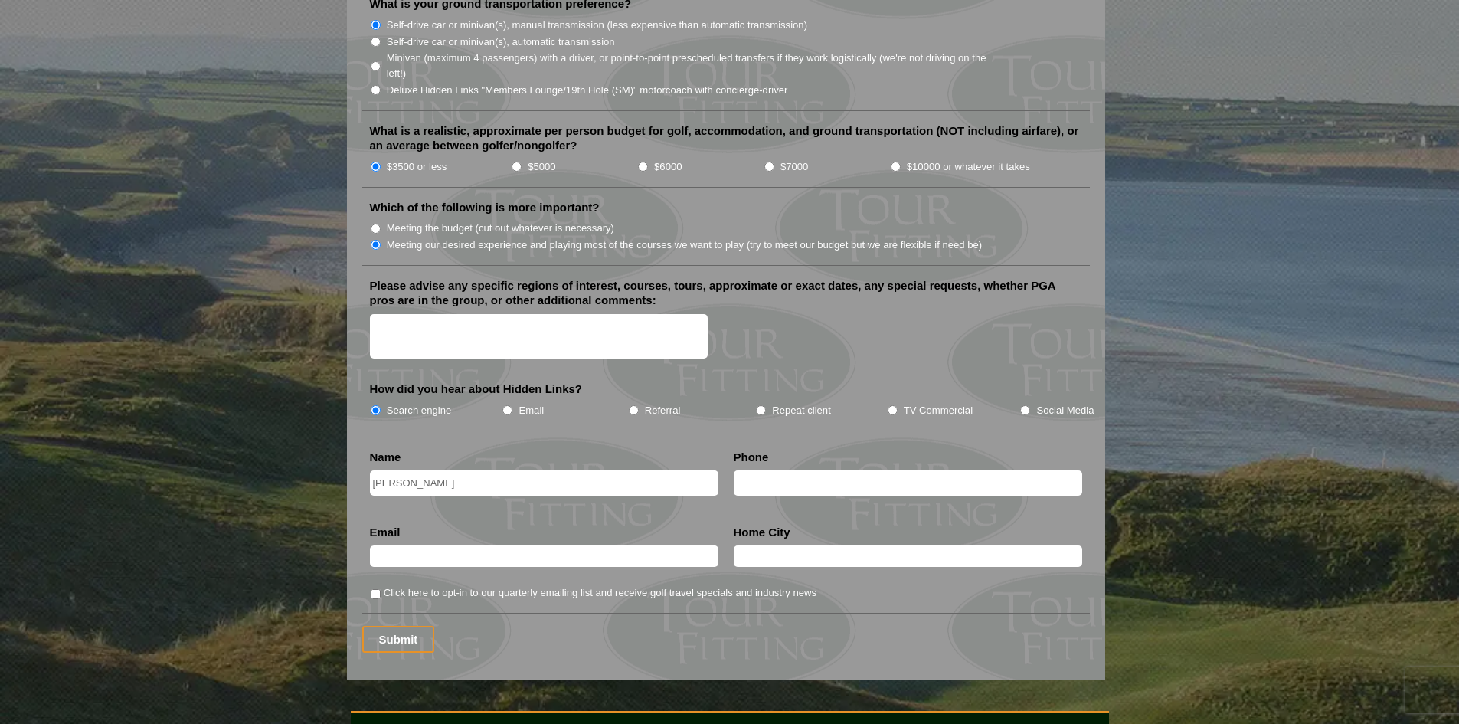
type input "[EMAIL_ADDRESS][DOMAIN_NAME]"
type input "Comox"
click at [429, 585] on label "Click here to opt-in to our quarterly emailing list and receive golf travel spe…" at bounding box center [600, 592] width 433 height 15
click at [381, 589] on input "Click here to opt-in to our quarterly emailing list and receive golf travel spe…" at bounding box center [376, 594] width 10 height 10
checkbox input "true"
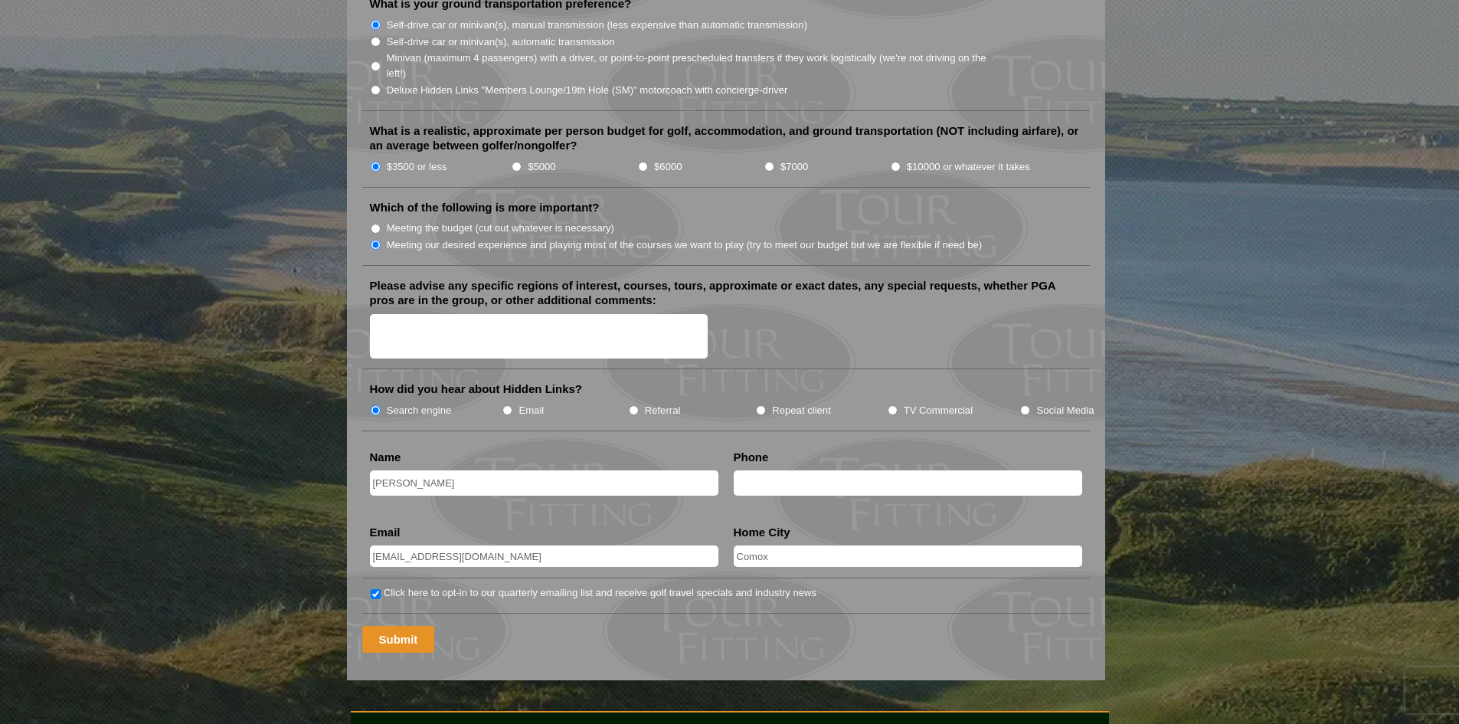
click at [409, 626] on input "Submit" at bounding box center [398, 639] width 73 height 27
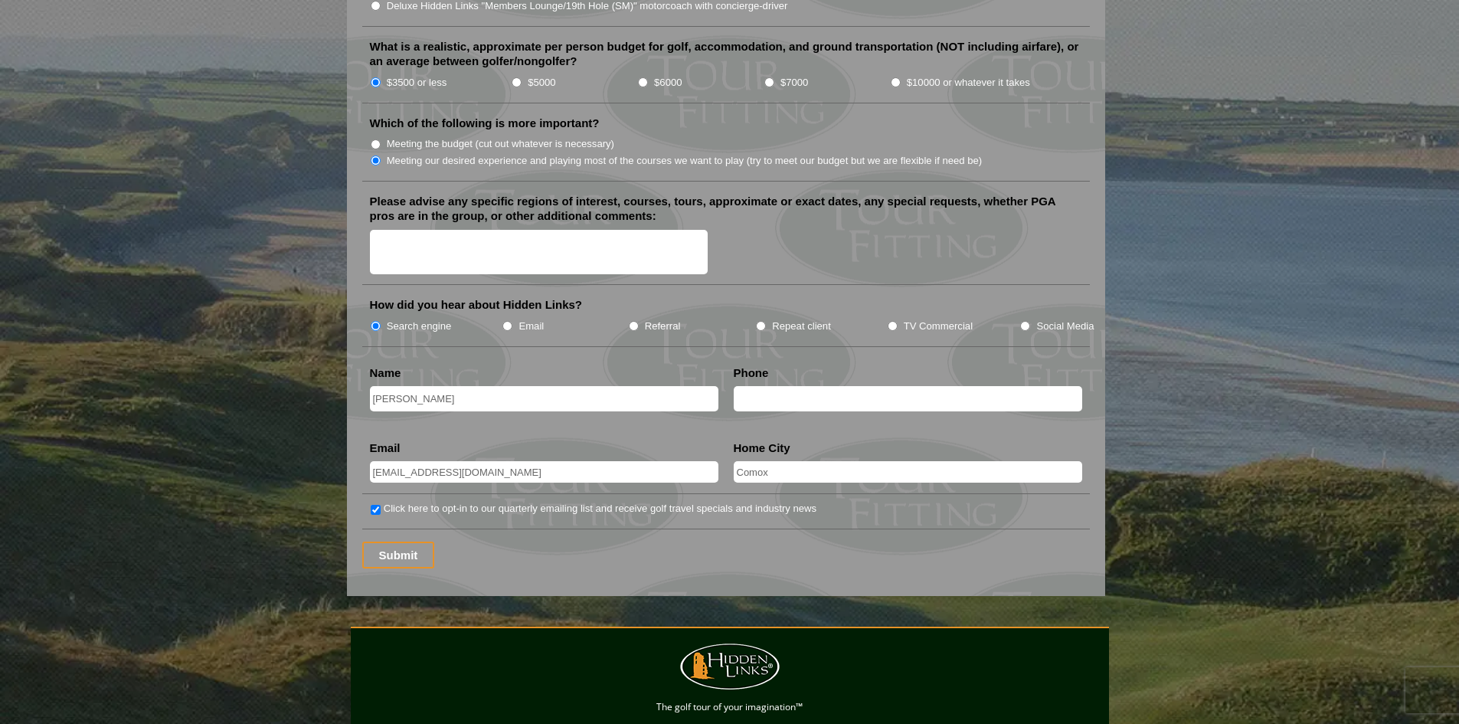
scroll to position [1838, 0]
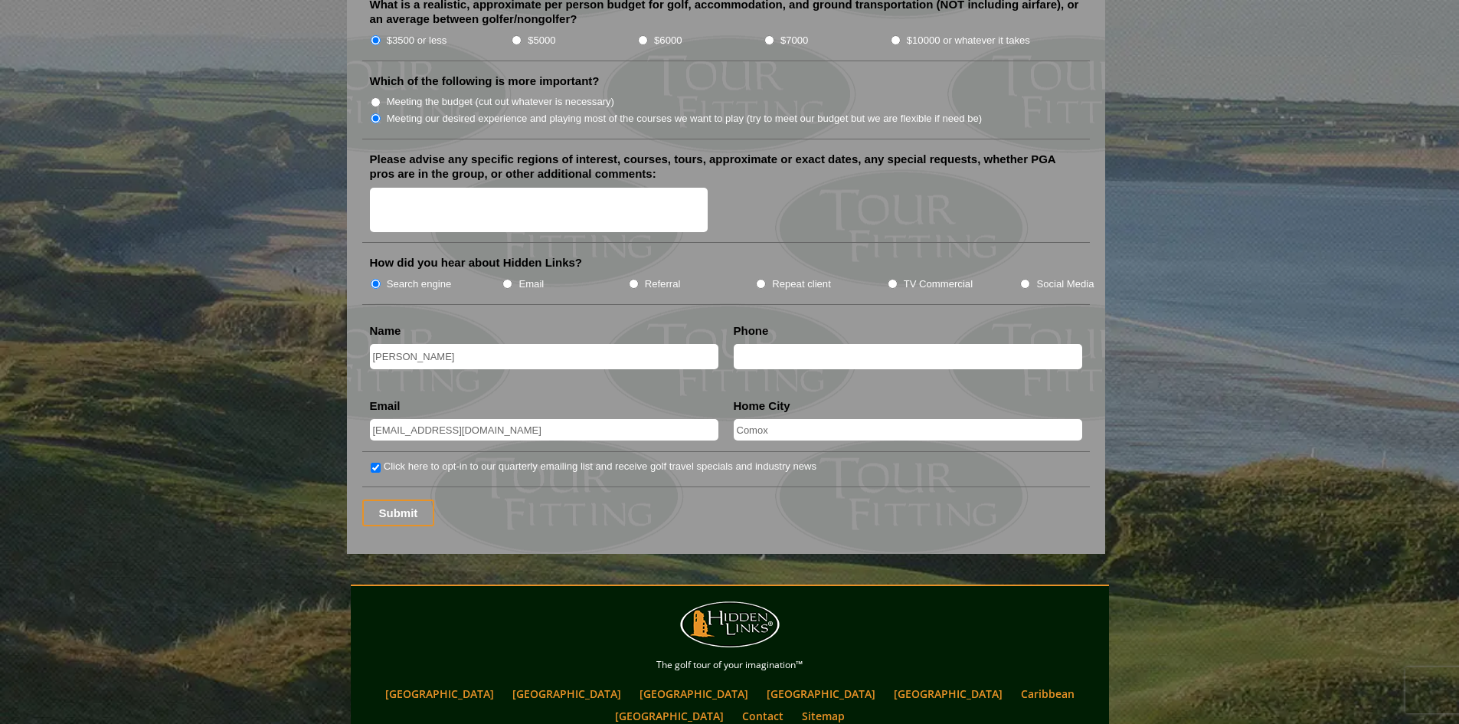
click at [475, 188] on textarea "Please advise any specific regions of interest, courses, tours, approximate or …" at bounding box center [539, 210] width 338 height 45
type textarea "A"
type textarea "C"
type textarea "[GEOGRAPHIC_DATA]"
click at [396, 499] on input "Submit" at bounding box center [398, 512] width 73 height 27
